Goal: Information Seeking & Learning: Check status

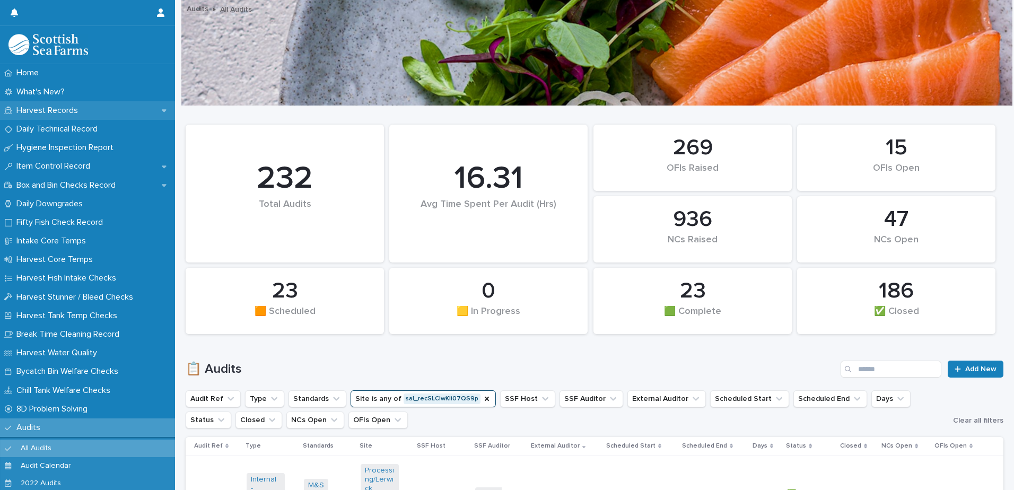
click at [51, 103] on div "Harvest Records" at bounding box center [87, 110] width 175 height 19
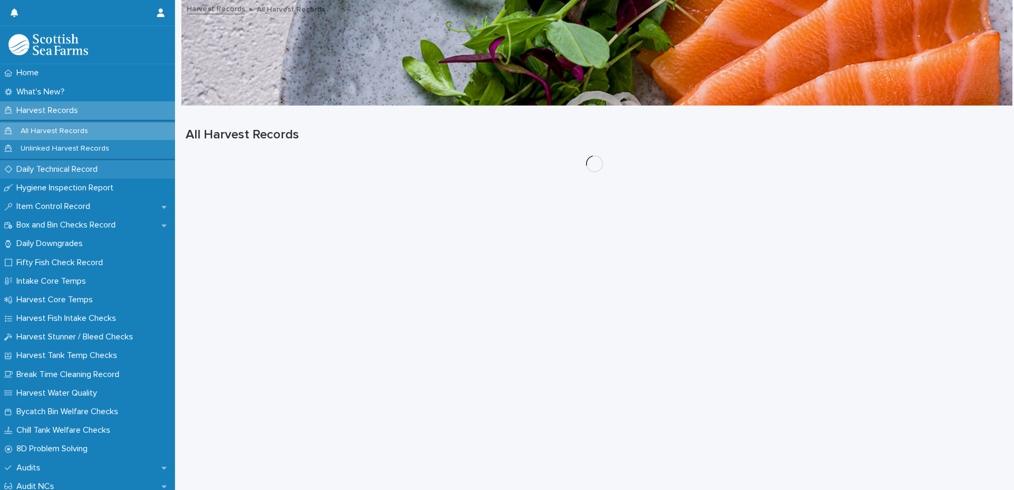
click at [50, 168] on p "Daily Technical Record" at bounding box center [59, 169] width 94 height 10
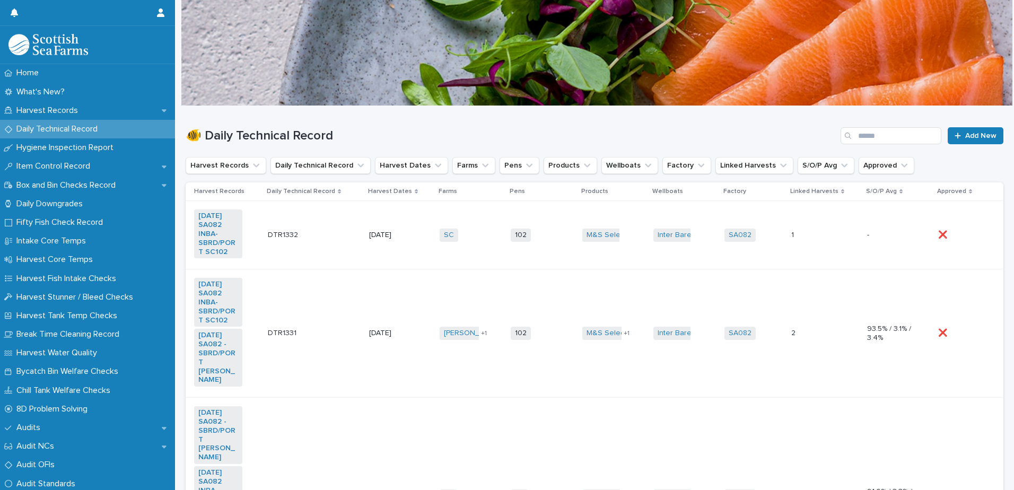
click at [306, 257] on td "DTR1332 DTR1332" at bounding box center [314, 235] width 101 height 68
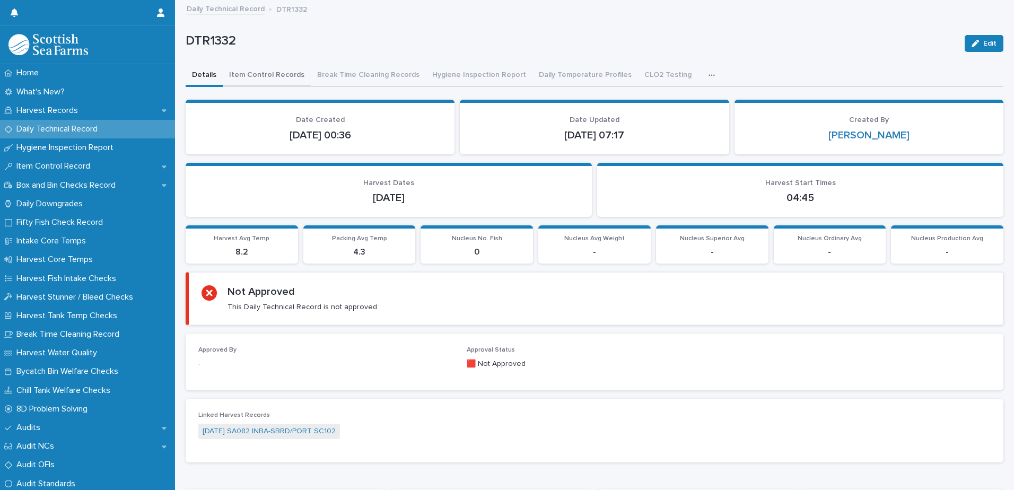
click at [255, 75] on button "Item Control Records" at bounding box center [267, 76] width 88 height 22
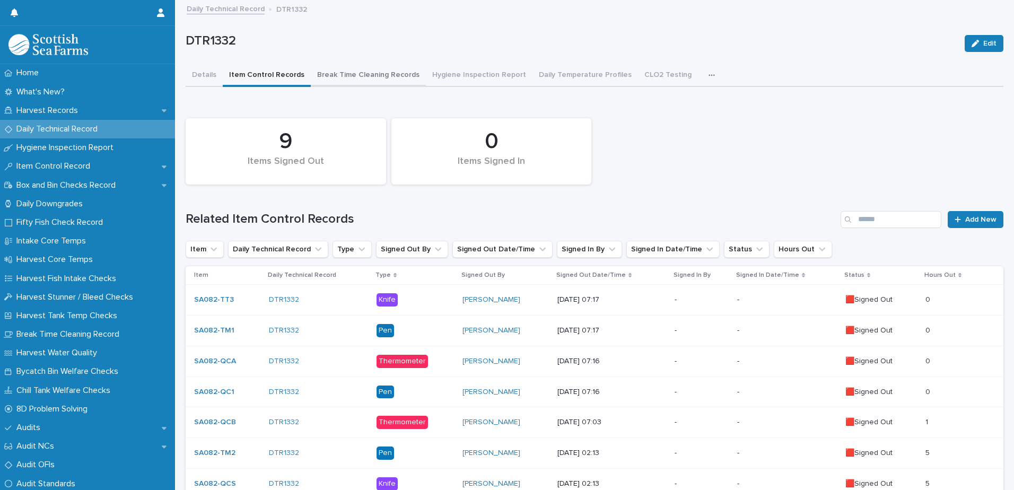
click at [366, 79] on button "Break Time Cleaning Records" at bounding box center [368, 76] width 115 height 22
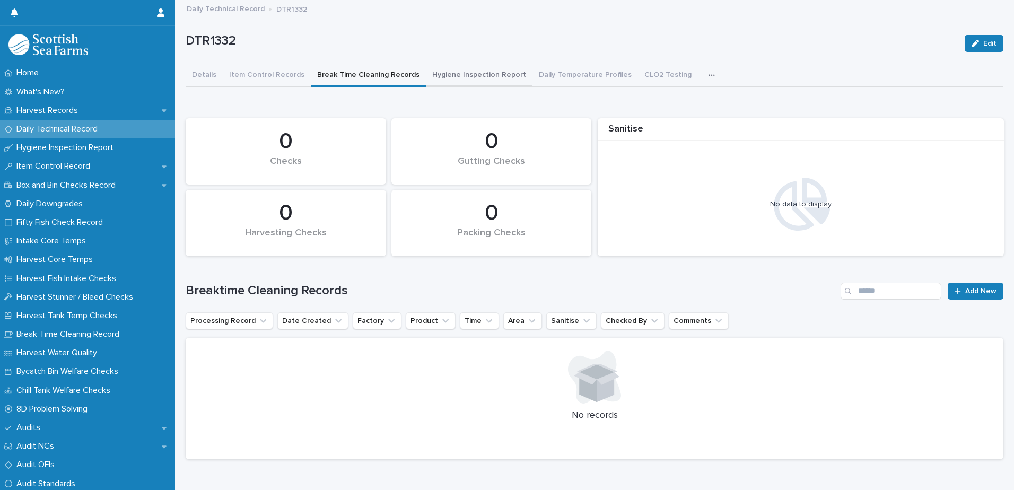
click at [495, 80] on button "Hygiene Inspection Report" at bounding box center [479, 76] width 107 height 22
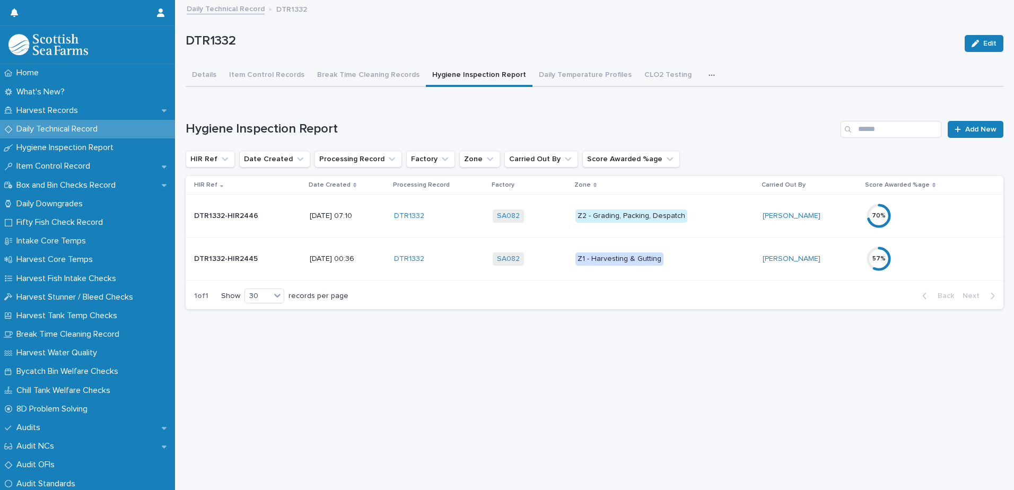
scroll to position [8, 0]
click at [575, 69] on button "Daily Temperature Profiles" at bounding box center [585, 76] width 106 height 22
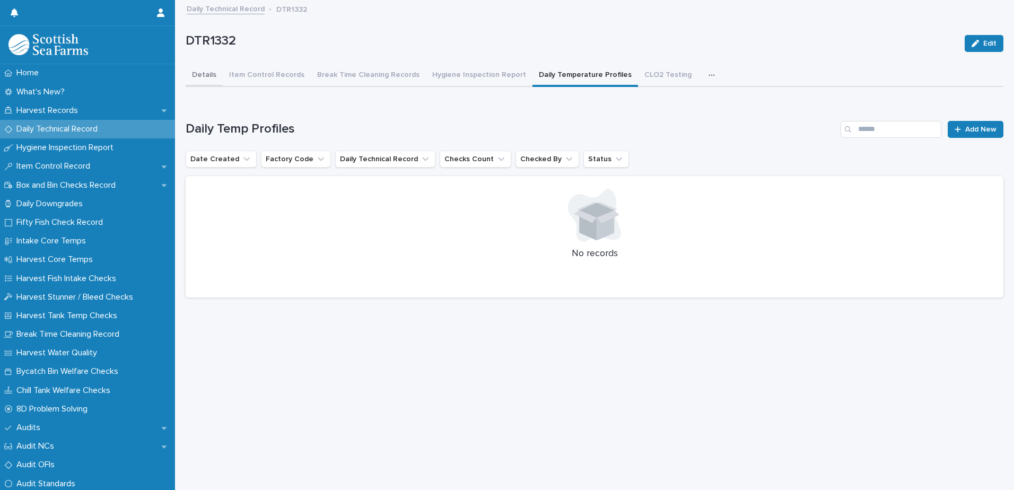
drag, startPoint x: 202, startPoint y: 84, endPoint x: 199, endPoint y: 75, distance: 8.9
click at [202, 84] on button "Details" at bounding box center [204, 76] width 37 height 22
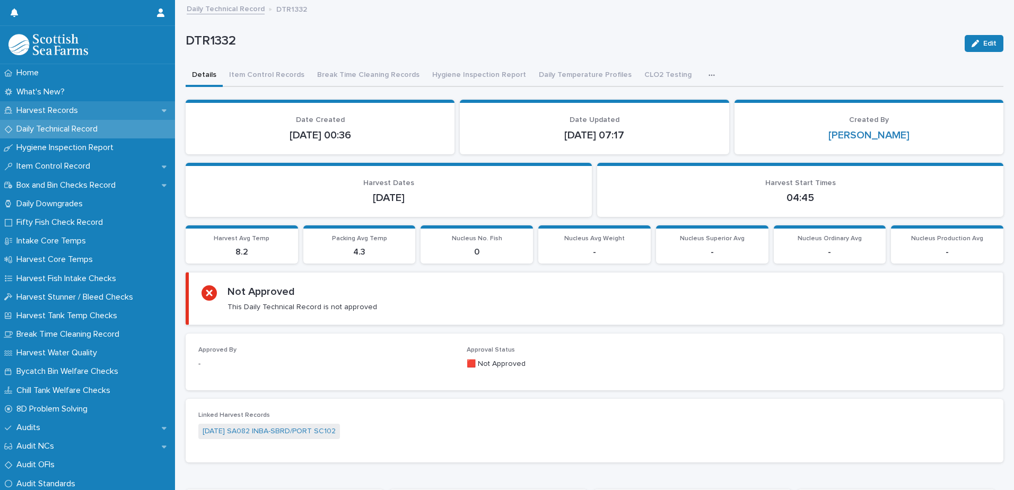
click at [58, 112] on p "Harvest Records" at bounding box center [49, 111] width 74 height 10
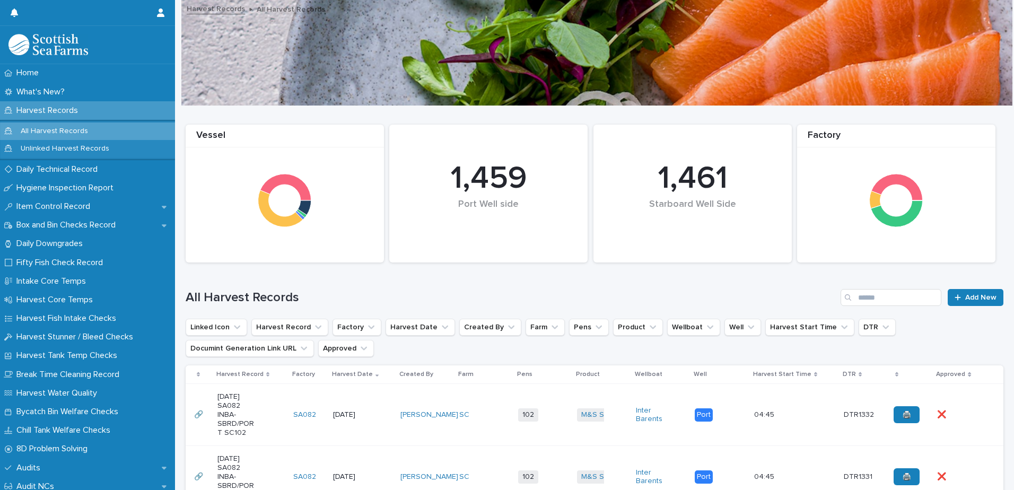
scroll to position [159, 0]
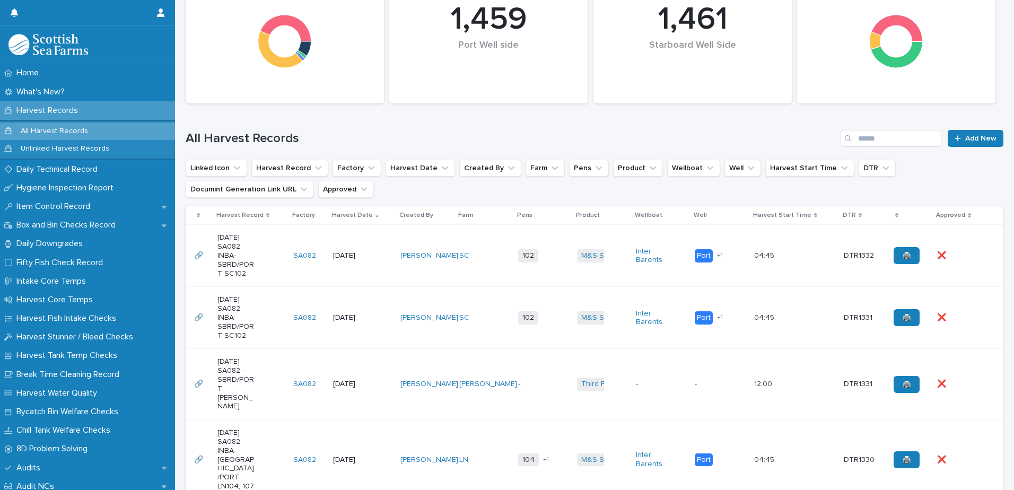
click at [265, 255] on div "[DATE] SA082 INBA-SBRD/PORT SC102" at bounding box center [250, 255] width 67 height 53
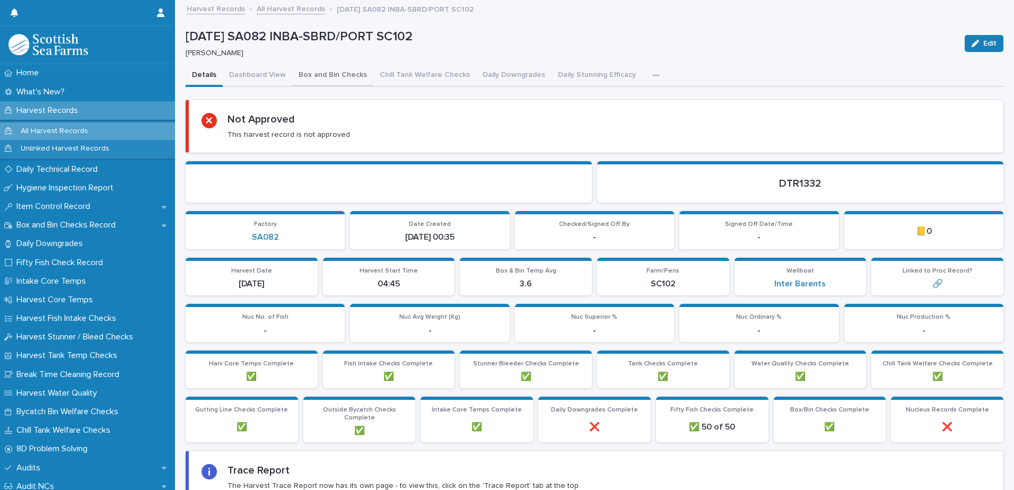
click at [260, 77] on button "Dashboard View" at bounding box center [257, 76] width 69 height 22
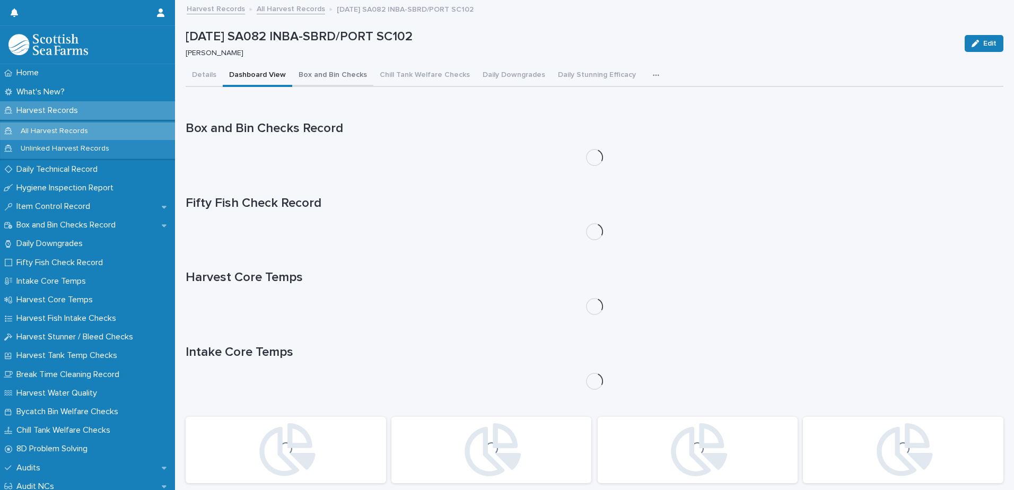
click at [329, 76] on button "Box and Bin Checks" at bounding box center [332, 76] width 81 height 22
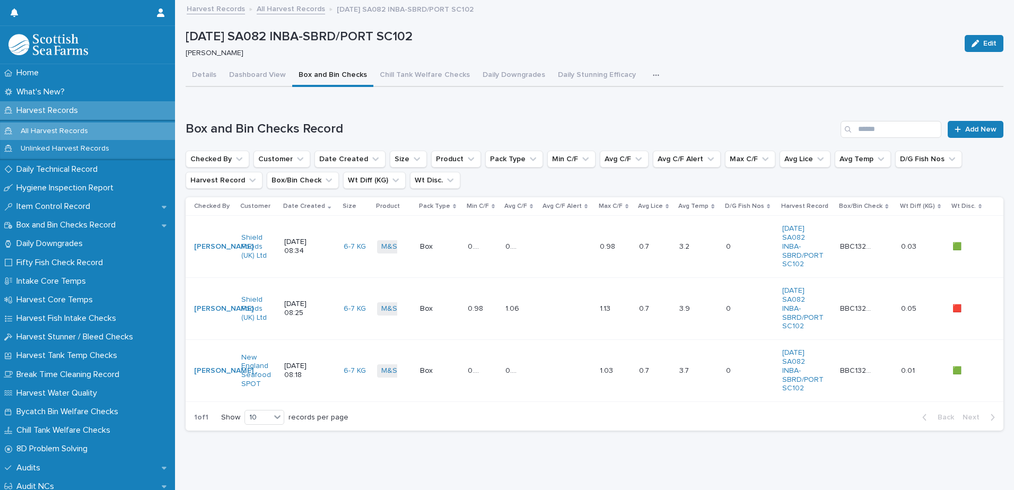
click at [730, 66] on div "Details Dashboard View Box and Bin Checks Chill Tank Welfare Checks Daily Downg…" at bounding box center [595, 76] width 818 height 22
click at [667, 130] on h1 "Box and Bin Checks Record" at bounding box center [511, 128] width 651 height 15
click at [201, 71] on button "Details" at bounding box center [204, 76] width 37 height 22
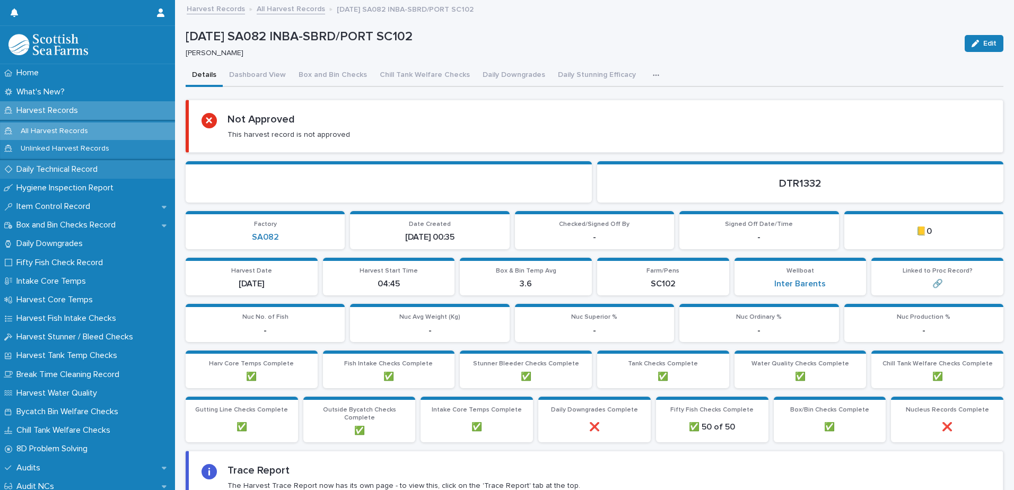
click at [70, 165] on p "Daily Technical Record" at bounding box center [59, 169] width 94 height 10
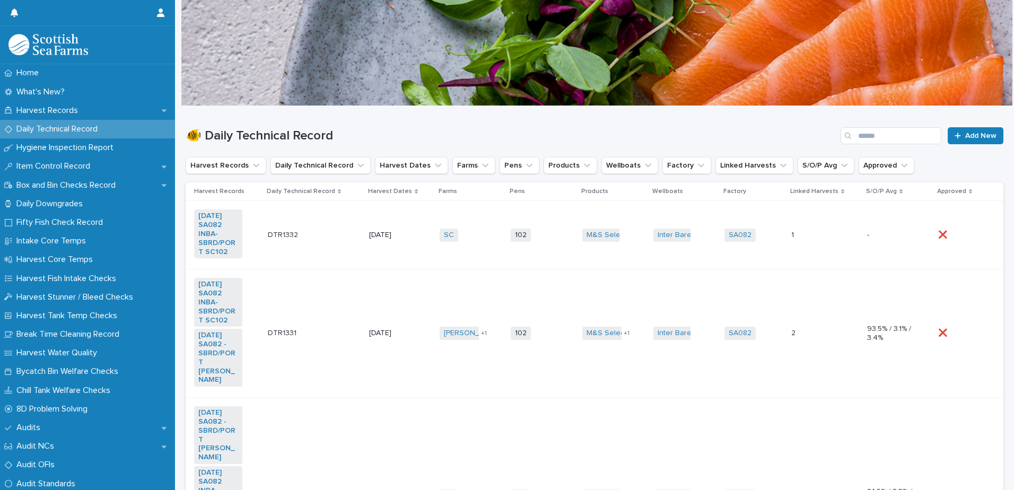
click at [337, 259] on td "DTR1332 DTR1332" at bounding box center [314, 235] width 101 height 68
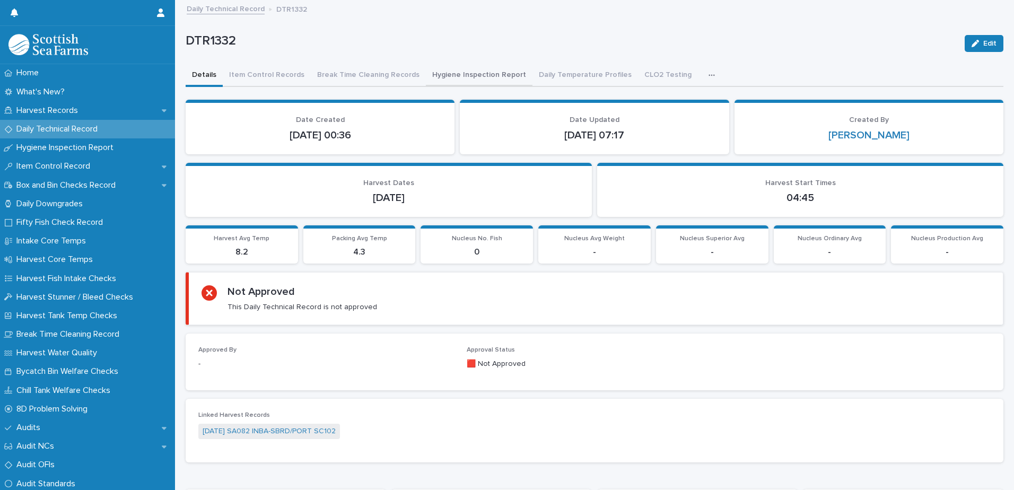
click at [462, 77] on button "Hygiene Inspection Report" at bounding box center [479, 76] width 107 height 22
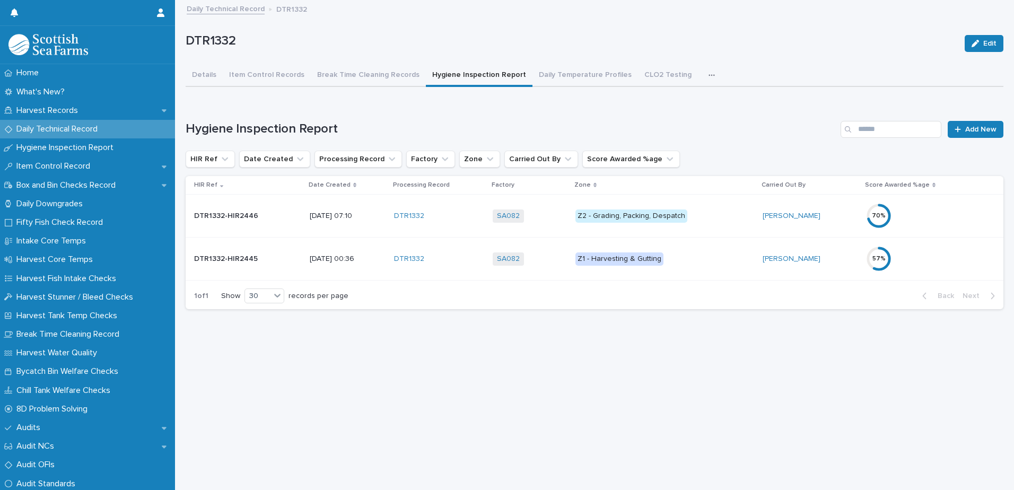
click at [723, 240] on td "Z1 - Harvesting & Gutting" at bounding box center [665, 259] width 188 height 43
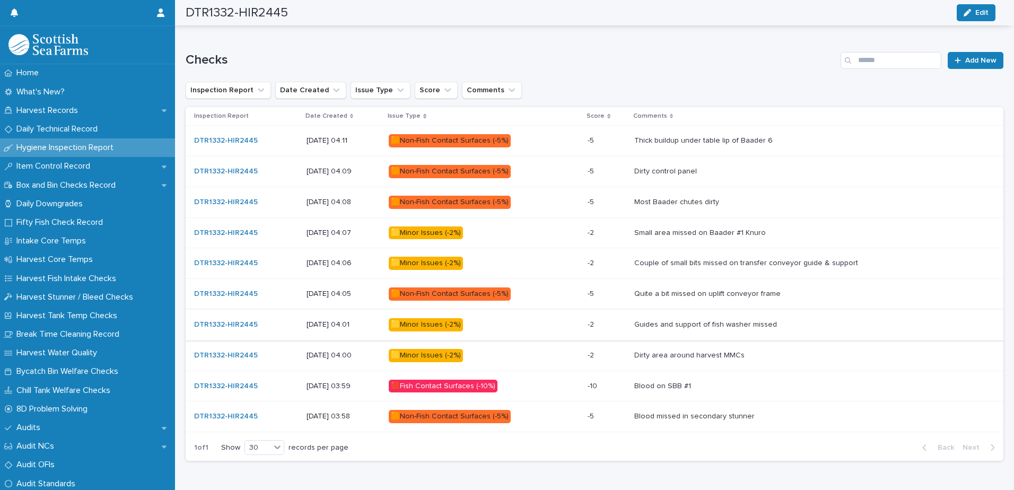
scroll to position [611, 0]
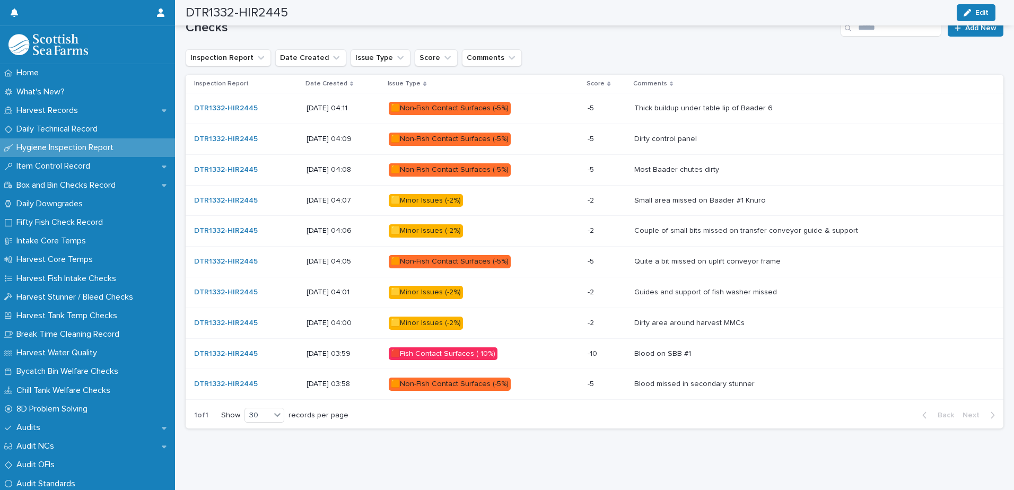
click at [563, 378] on p "🟧Non-Fish Contact Surfaces (-5%)" at bounding box center [482, 384] width 186 height 13
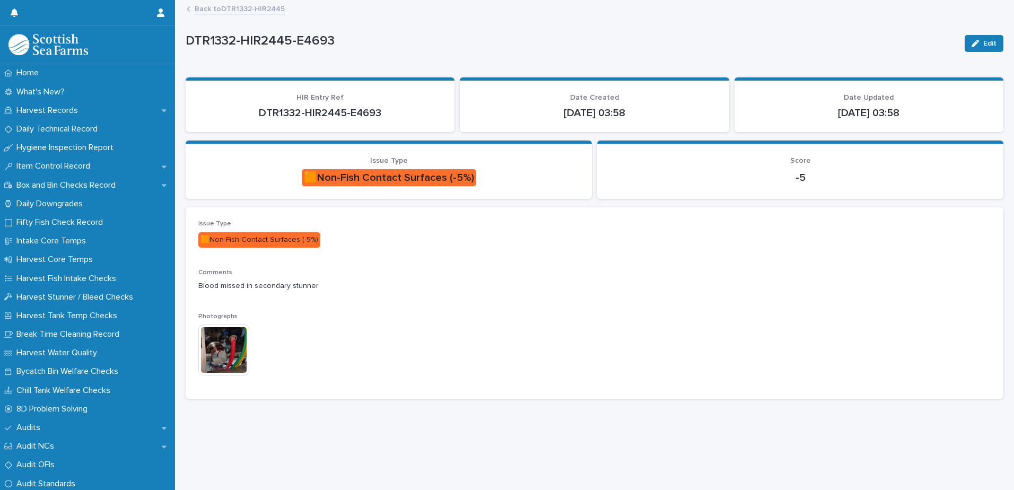
click at [221, 362] on img at bounding box center [223, 350] width 51 height 51
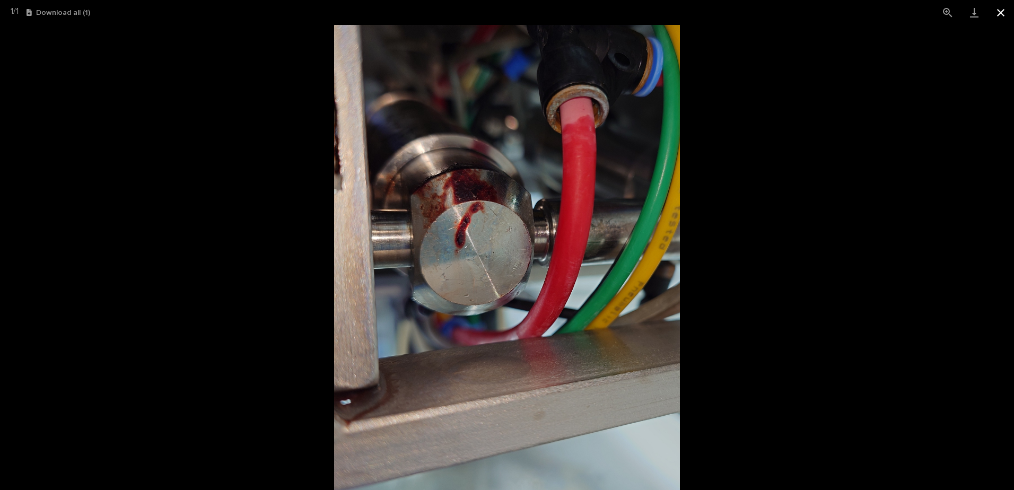
click at [1001, 11] on button "Close gallery" at bounding box center [1000, 12] width 27 height 25
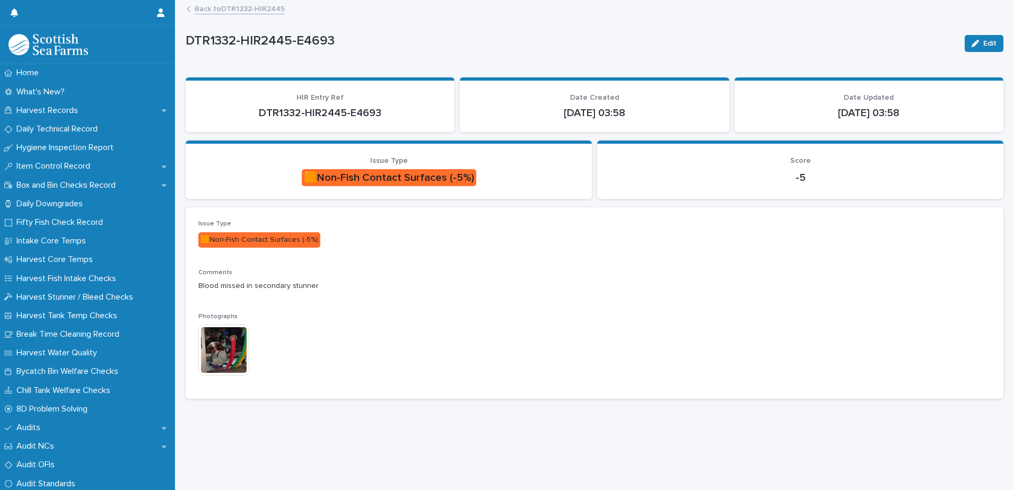
click at [253, 8] on link "Back to DTR1332-HIR2445" at bounding box center [240, 8] width 90 height 12
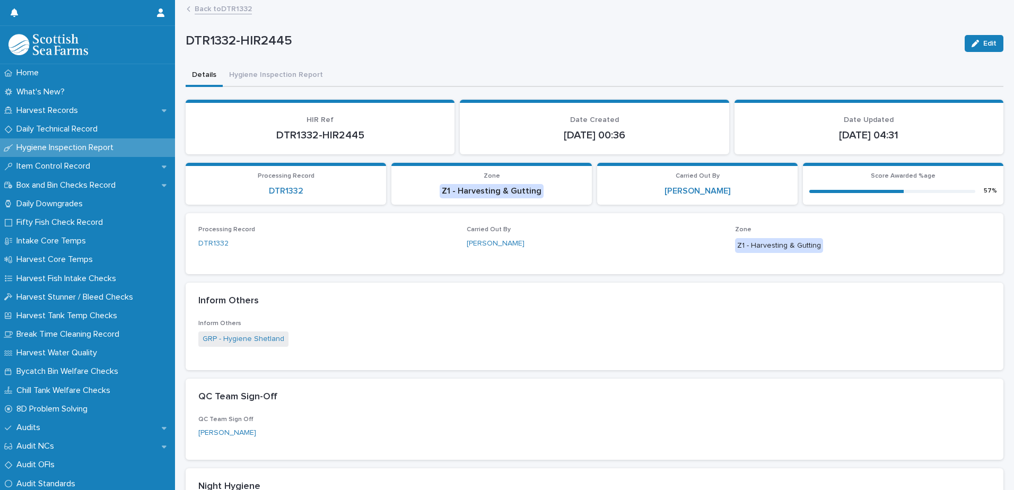
click at [228, 12] on link "Back to DTR1332" at bounding box center [223, 8] width 57 height 12
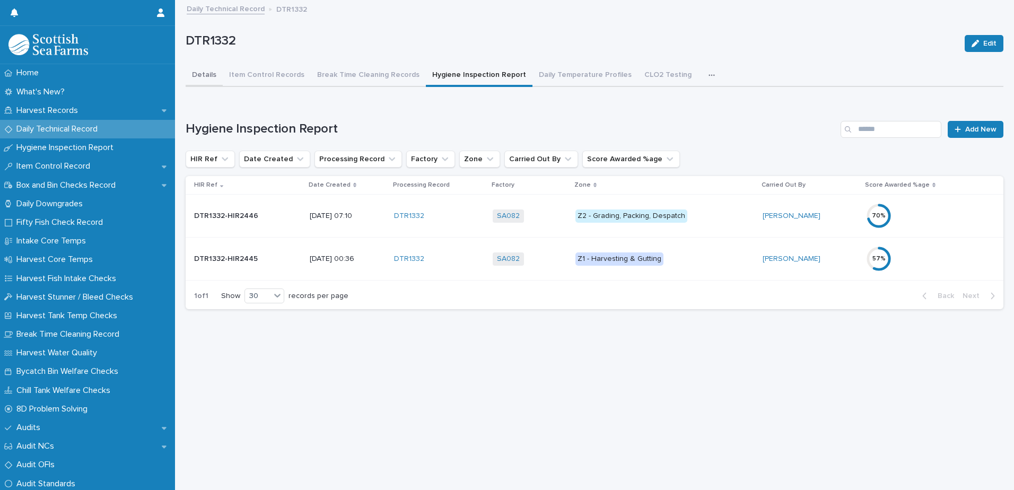
drag, startPoint x: 204, startPoint y: 73, endPoint x: 199, endPoint y: 86, distance: 13.4
click at [204, 74] on button "Details" at bounding box center [204, 76] width 37 height 22
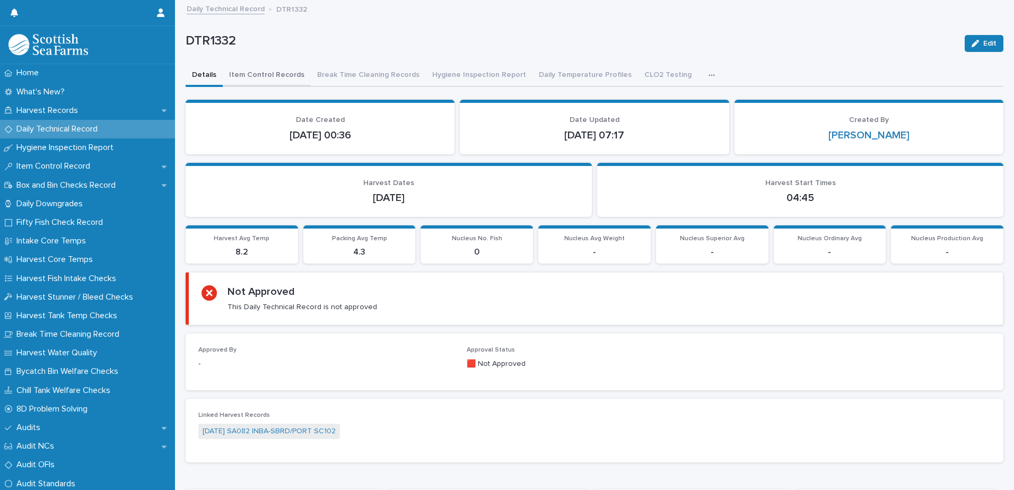
click at [248, 74] on button "Item Control Records" at bounding box center [267, 76] width 88 height 22
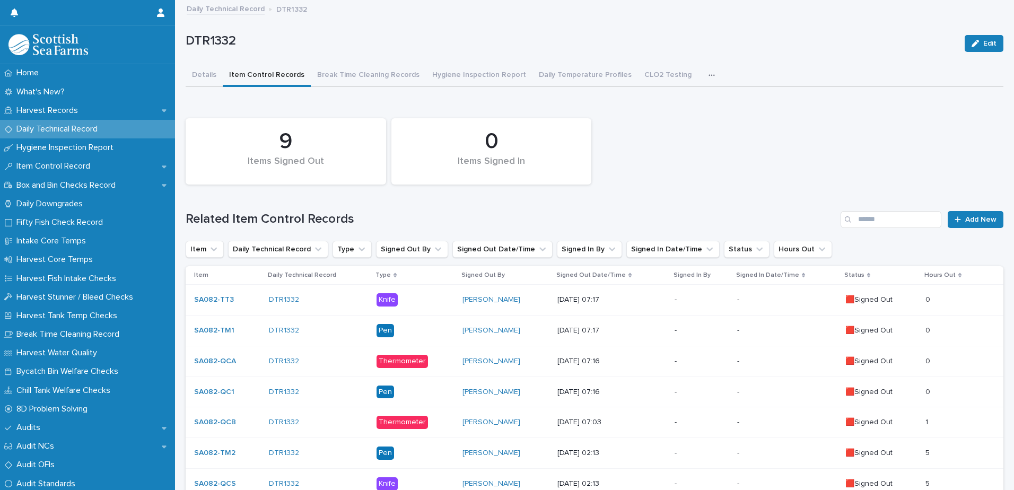
click at [192, 88] on div "Can't display tree at index 0 Loading... Saving… Loading... Saving… Loading... …" at bounding box center [595, 342] width 818 height 511
click at [193, 81] on button "Details" at bounding box center [204, 76] width 37 height 22
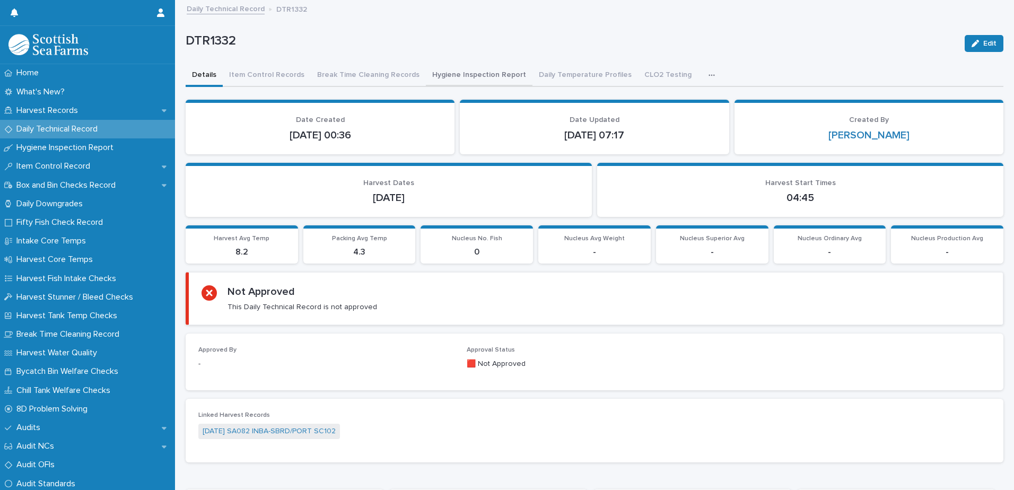
click at [511, 78] on button "Hygiene Inspection Report" at bounding box center [479, 76] width 107 height 22
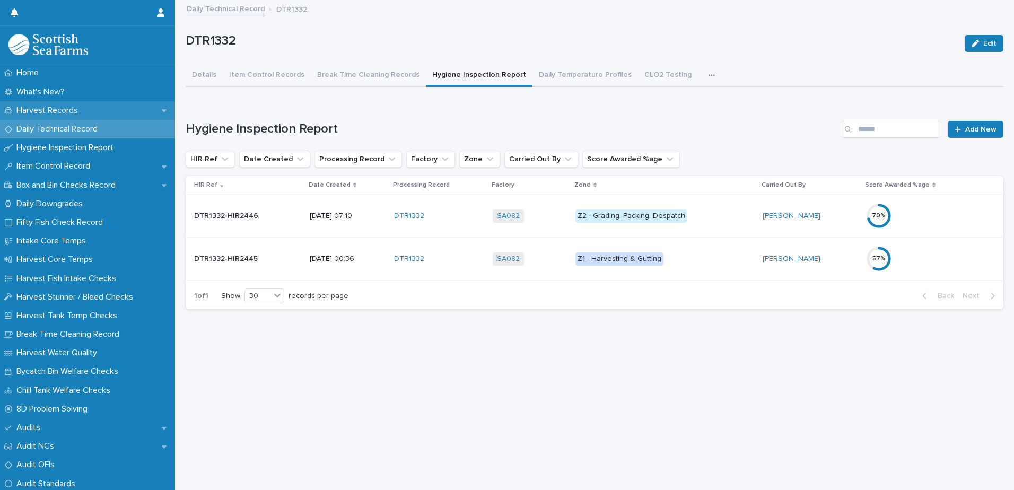
click at [64, 109] on p "Harvest Records" at bounding box center [49, 111] width 74 height 10
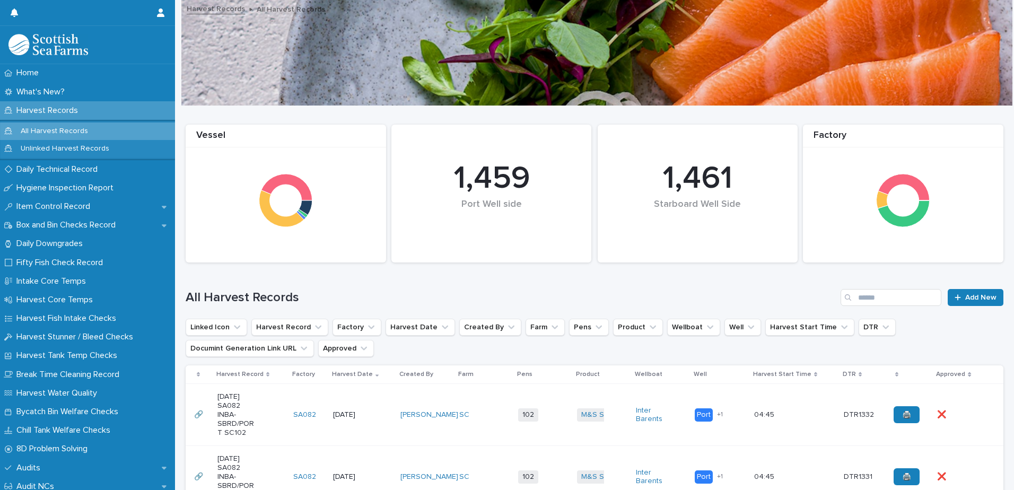
click at [271, 408] on div "[DATE] SA082 INBA-SBRD/PORT SC102" at bounding box center [250, 414] width 67 height 53
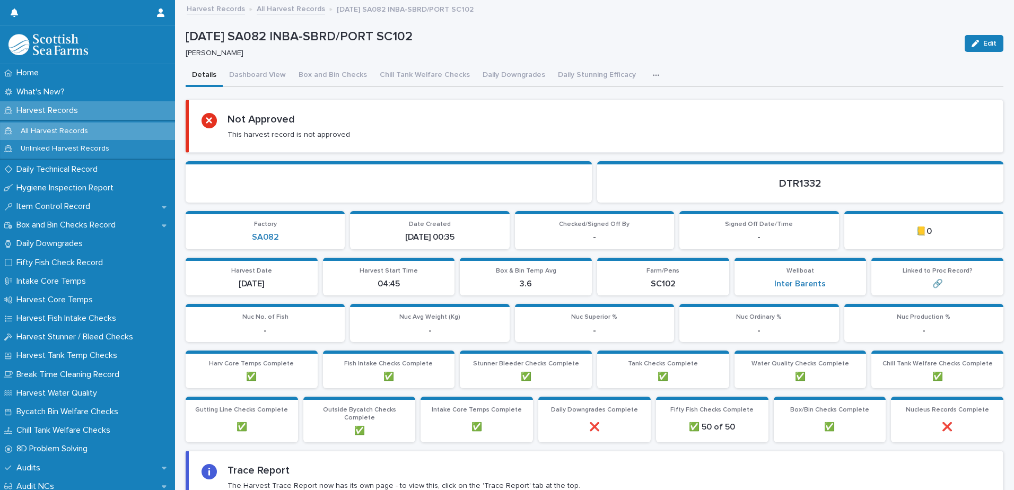
click at [646, 71] on button "button" at bounding box center [657, 75] width 23 height 21
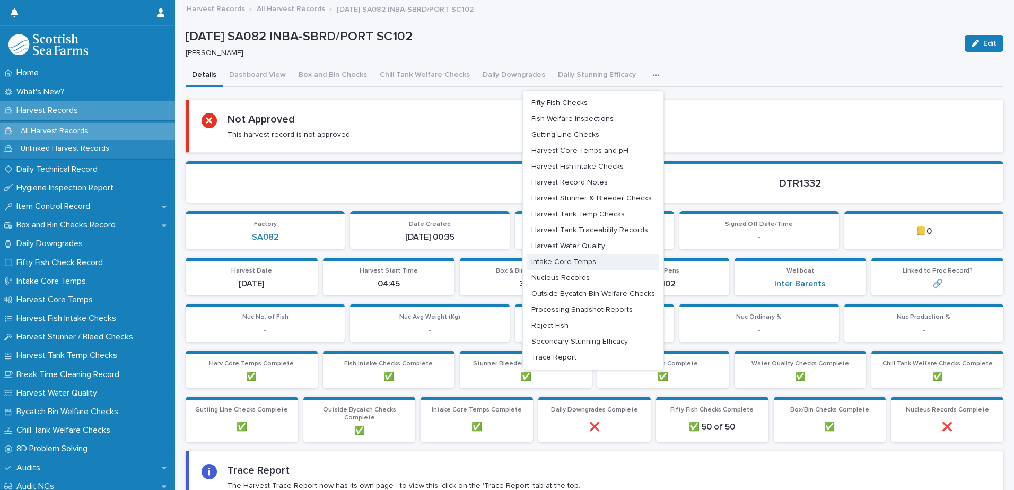
click at [562, 268] on button "Intake Core Temps" at bounding box center [593, 262] width 132 height 16
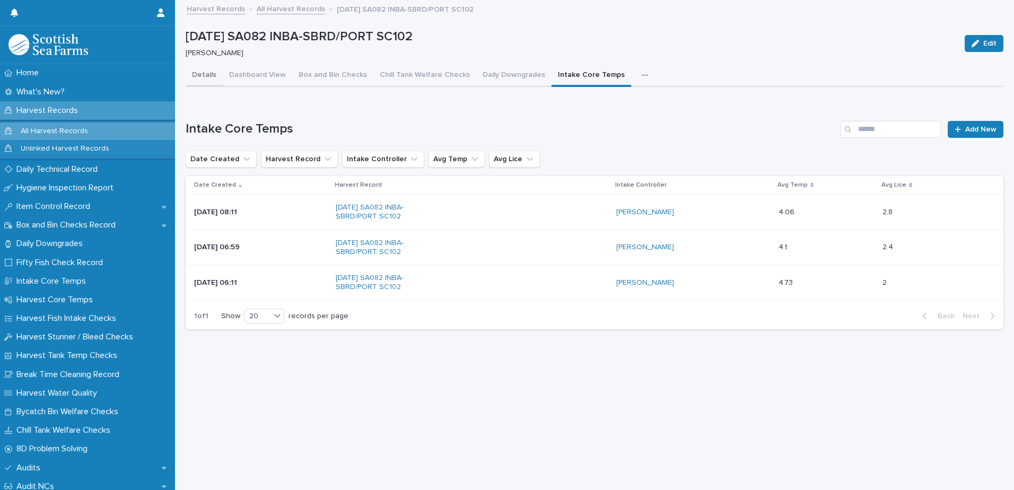
click at [197, 75] on button "Details" at bounding box center [204, 76] width 37 height 22
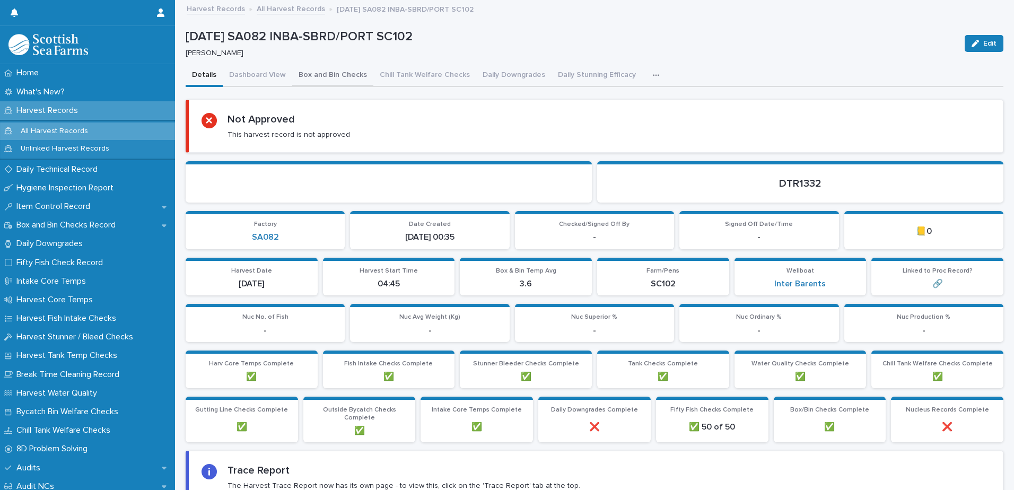
click at [323, 70] on button "Box and Bin Checks" at bounding box center [332, 76] width 81 height 22
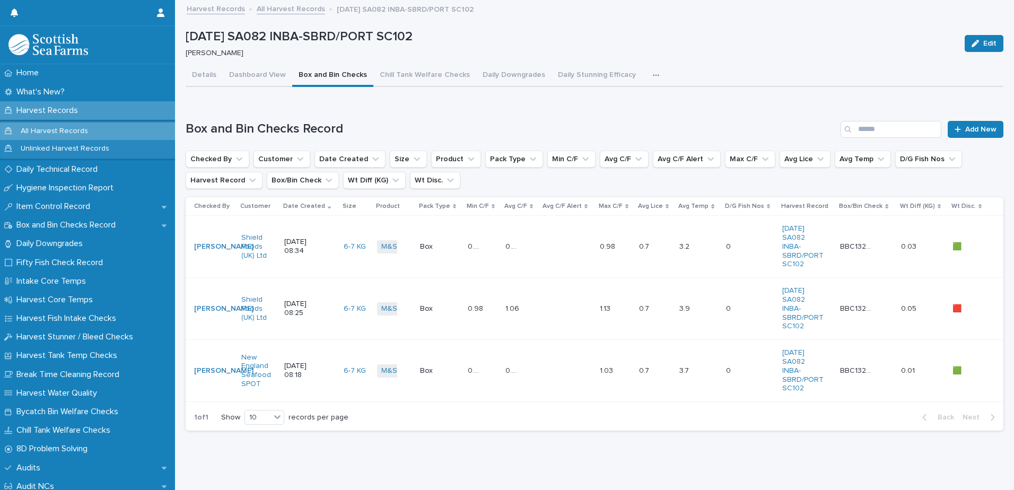
click at [562, 263] on td at bounding box center [567, 247] width 56 height 62
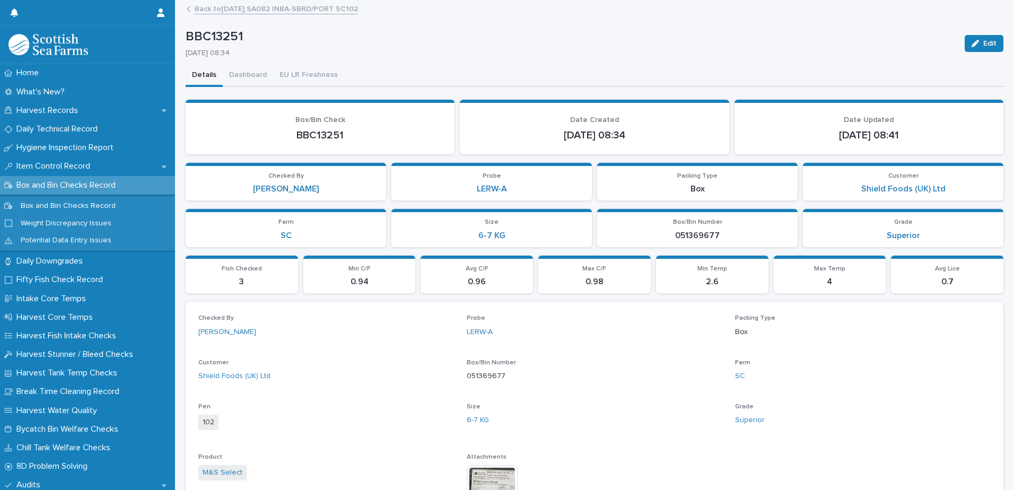
click at [244, 13] on link "Back to [DATE] SA082 INBA-SBRD/PORT SC102" at bounding box center [276, 8] width 163 height 12
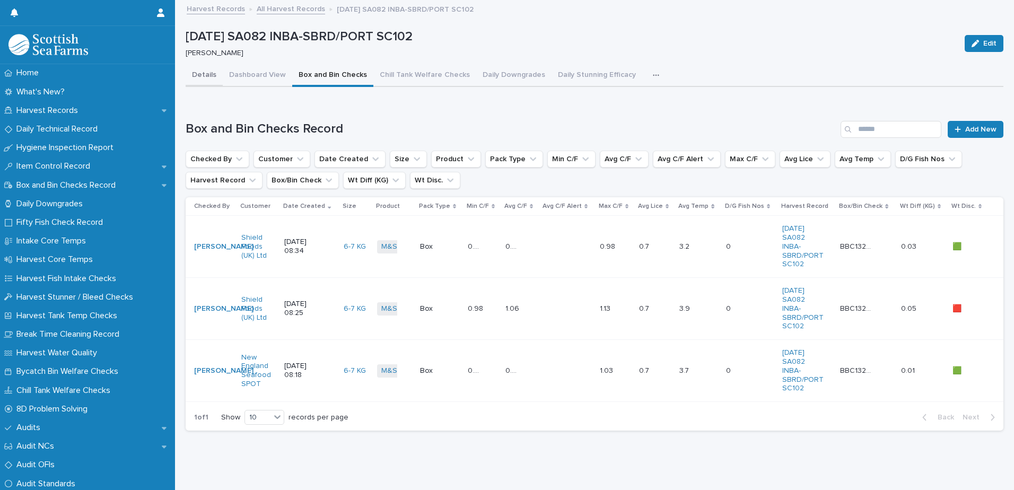
click at [196, 71] on button "Details" at bounding box center [204, 76] width 37 height 22
